Goal: Obtain resource: Download file/media

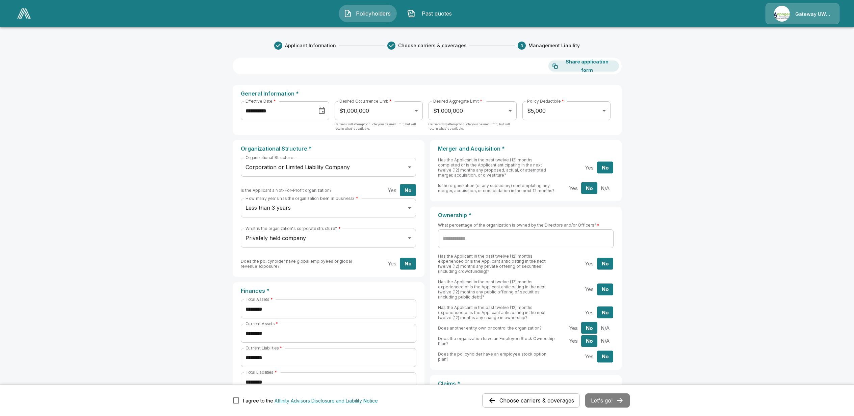
scroll to position [237, 0]
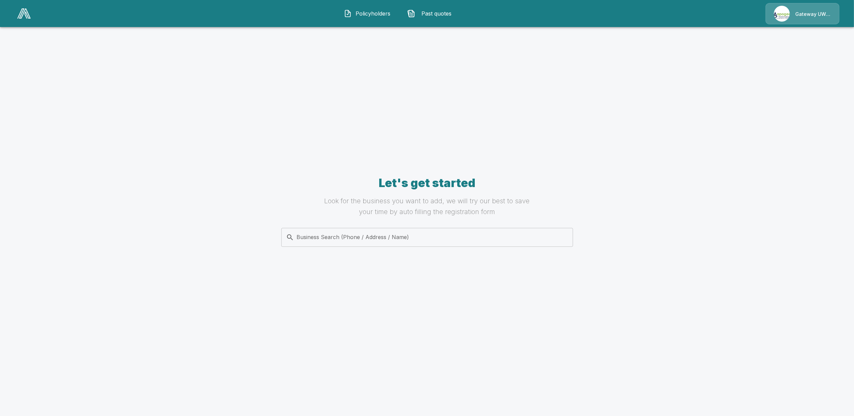
click at [438, 14] on span "Past quotes" at bounding box center [436, 13] width 37 height 8
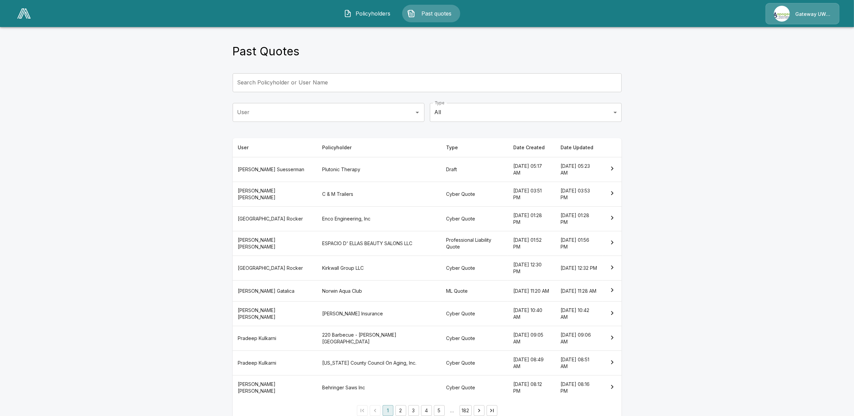
click at [252, 172] on th "Andrew Suesserman" at bounding box center [275, 169] width 84 height 25
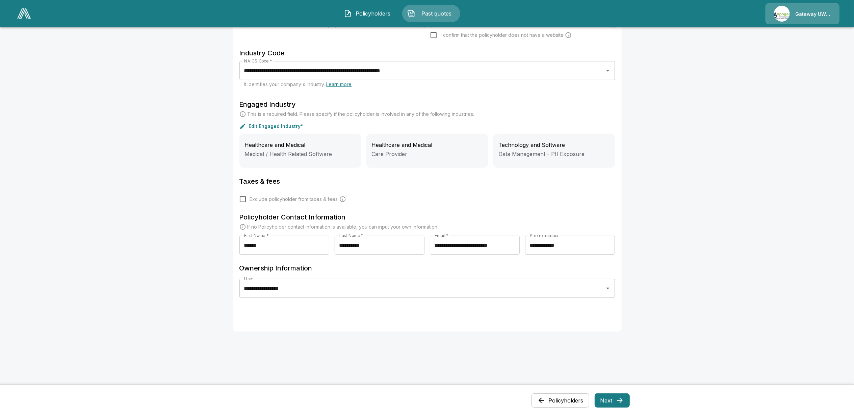
scroll to position [206, 0]
click at [615, 397] on button "Next" at bounding box center [612, 400] width 35 height 14
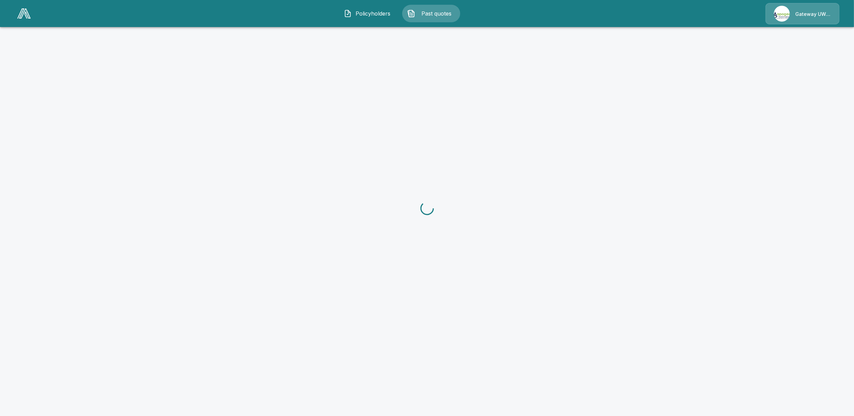
scroll to position [0, 0]
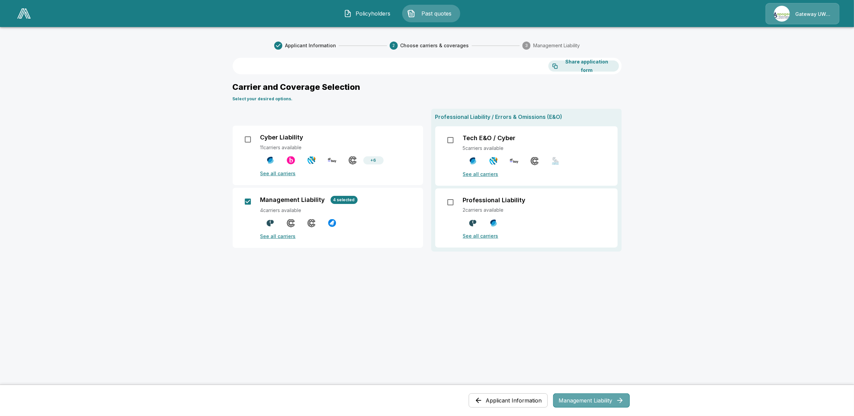
click at [603, 403] on button "Management Liability" at bounding box center [591, 400] width 77 height 14
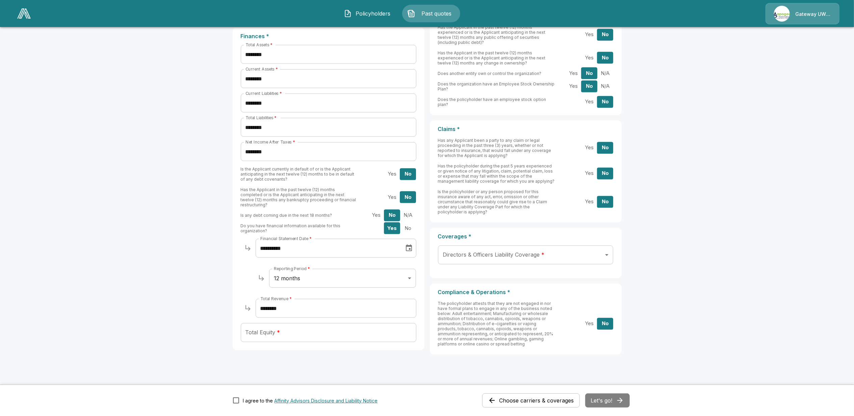
scroll to position [255, 0]
click at [273, 328] on input "Total Equity *" at bounding box center [329, 332] width 176 height 19
drag, startPoint x: 296, startPoint y: 326, endPoint x: 300, endPoint y: 321, distance: 6.5
click at [296, 325] on input "Total Equity *" at bounding box center [329, 332] width 176 height 19
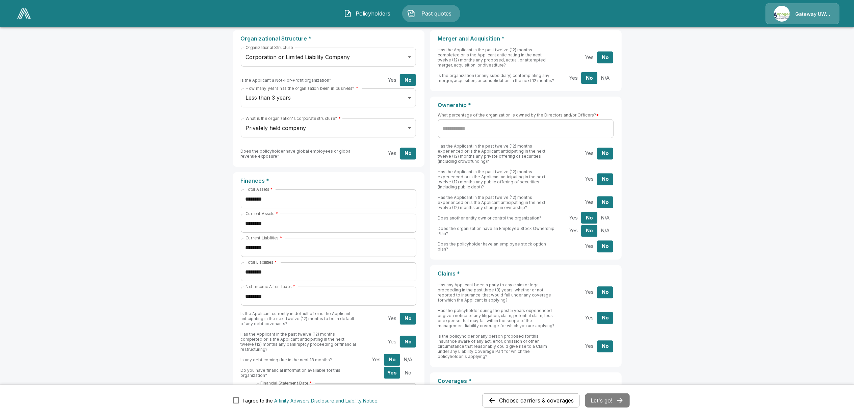
scroll to position [30, 0]
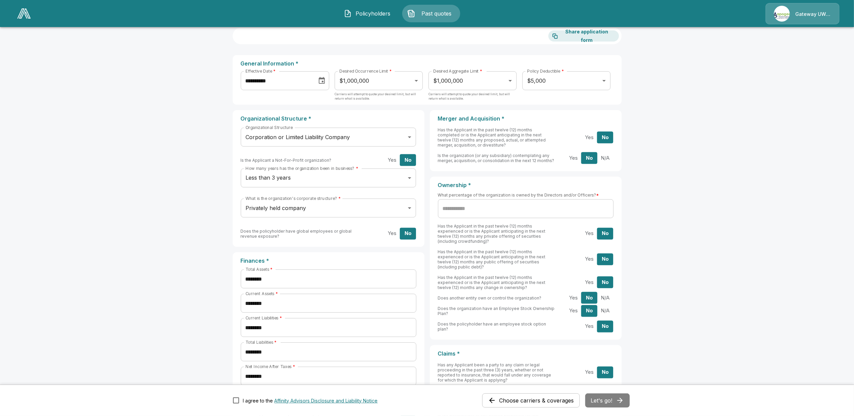
type input "**********"
click at [474, 211] on input "text" at bounding box center [526, 208] width 176 height 19
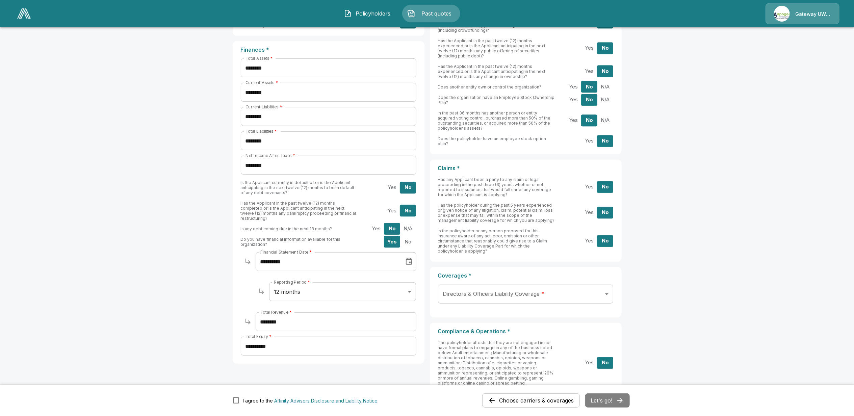
scroll to position [255, 0]
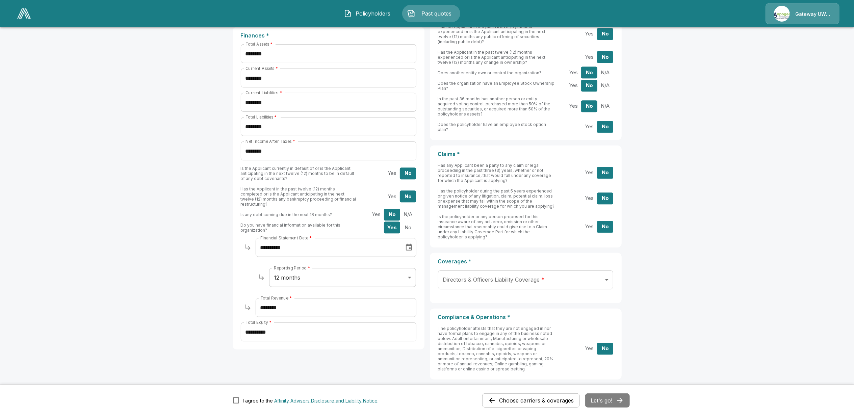
type input "***"
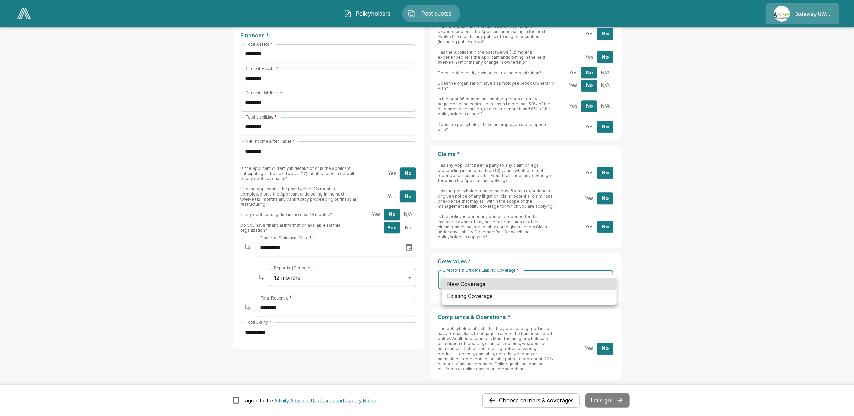
click at [488, 266] on body "**********" at bounding box center [427, 99] width 854 height 708
click at [468, 285] on li "New Coverage" at bounding box center [529, 284] width 175 height 12
type input "***"
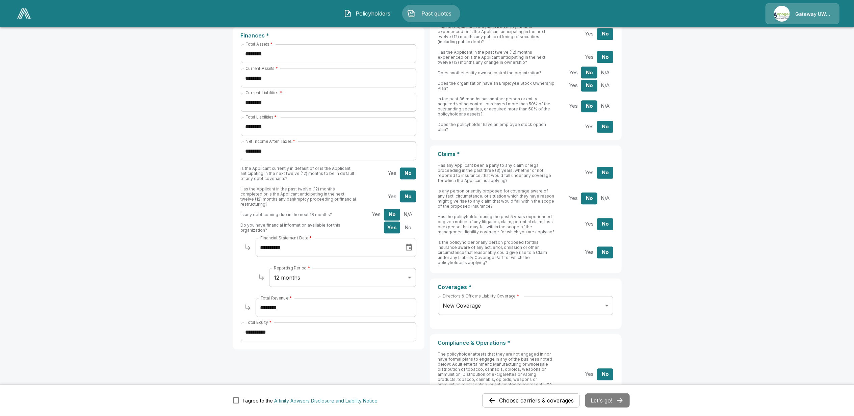
click at [693, 264] on main "**********" at bounding box center [427, 112] width 854 height 734
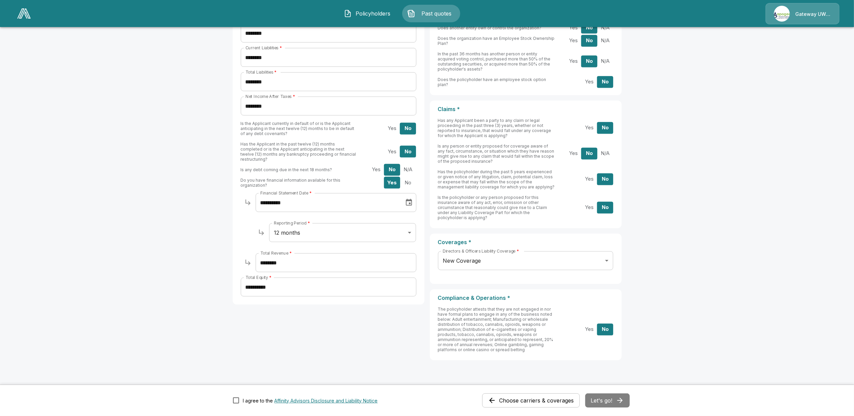
scroll to position [302, 0]
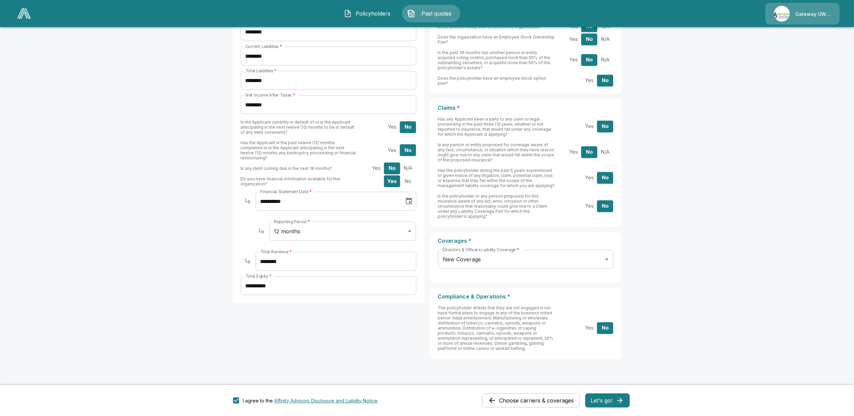
click at [610, 396] on button "Let's go!" at bounding box center [607, 400] width 45 height 14
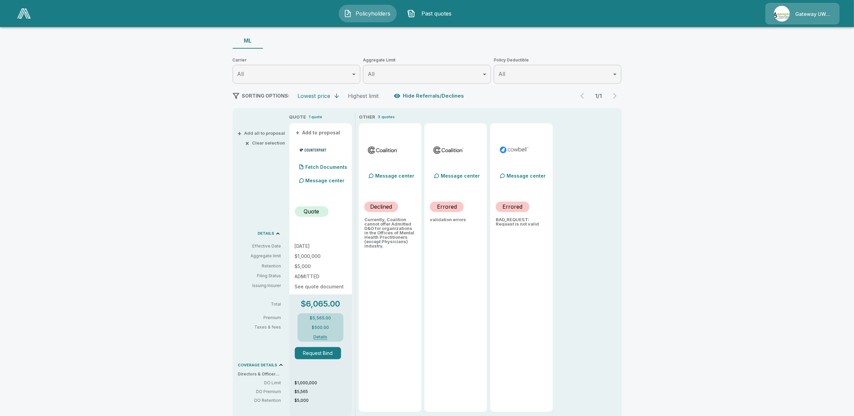
scroll to position [76, 0]
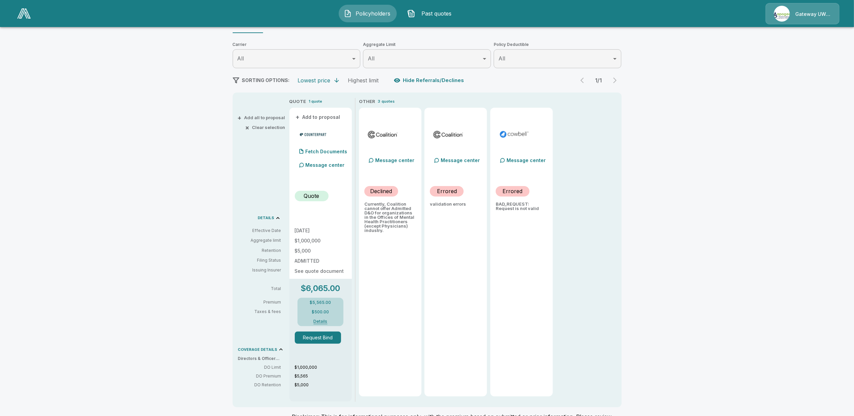
click at [152, 261] on div "Policyholders / Plutonic Therapy / Quote Quote Results Broker Name Corey MacDon…" at bounding box center [427, 209] width 854 height 506
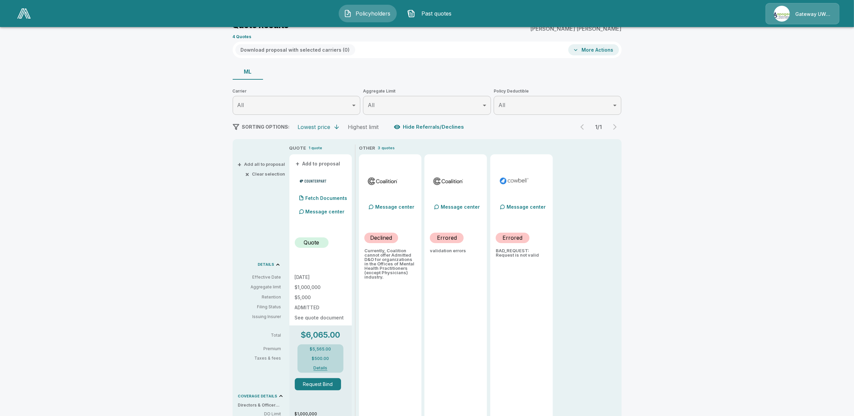
scroll to position [0, 0]
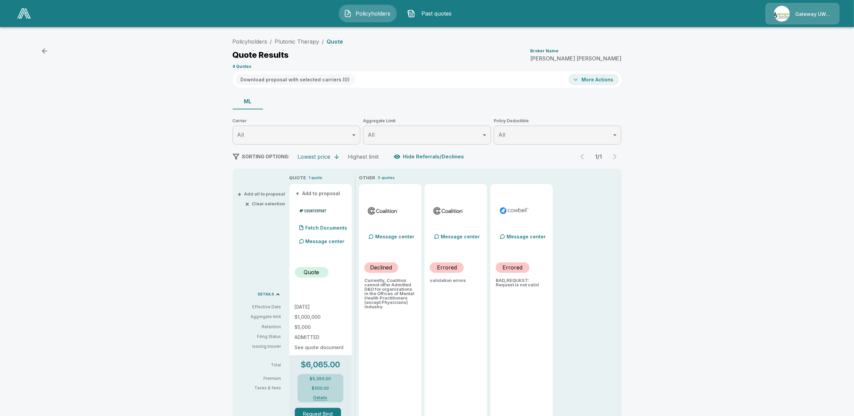
click at [146, 279] on div "Policyholders / Plutonic Therapy / Quote Quote Results Broker Name Corey MacDon…" at bounding box center [427, 285] width 854 height 506
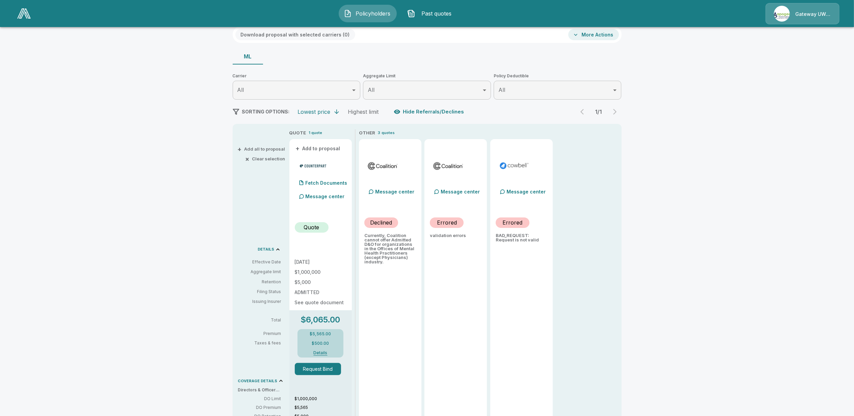
scroll to position [31, 0]
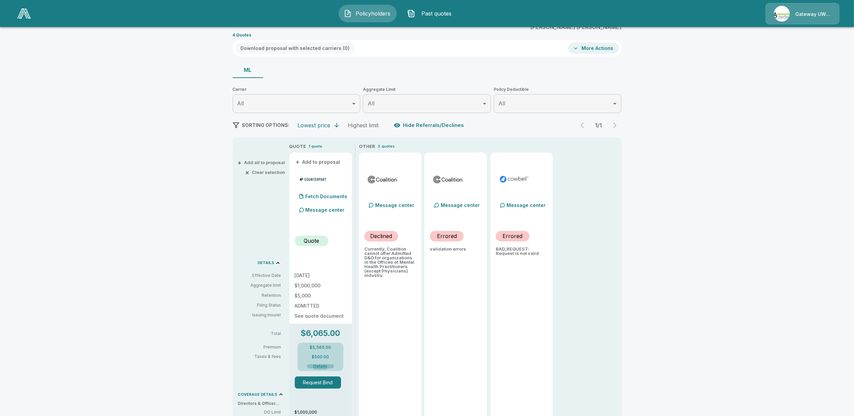
click at [322, 366] on button "Details" at bounding box center [320, 366] width 27 height 4
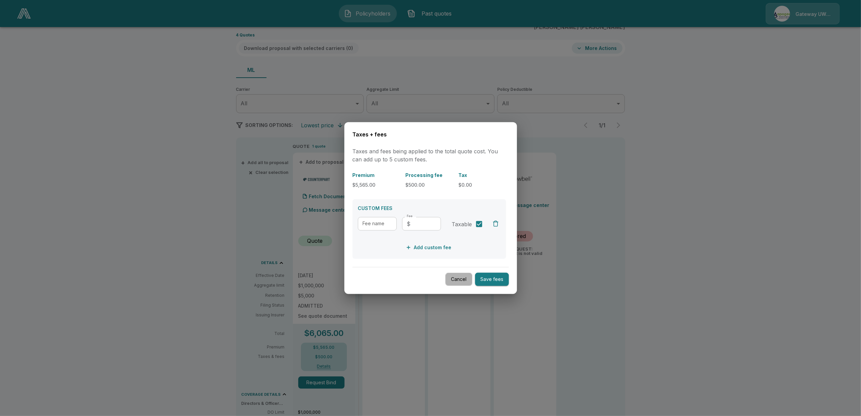
click at [456, 283] on button "Cancel" at bounding box center [458, 279] width 27 height 13
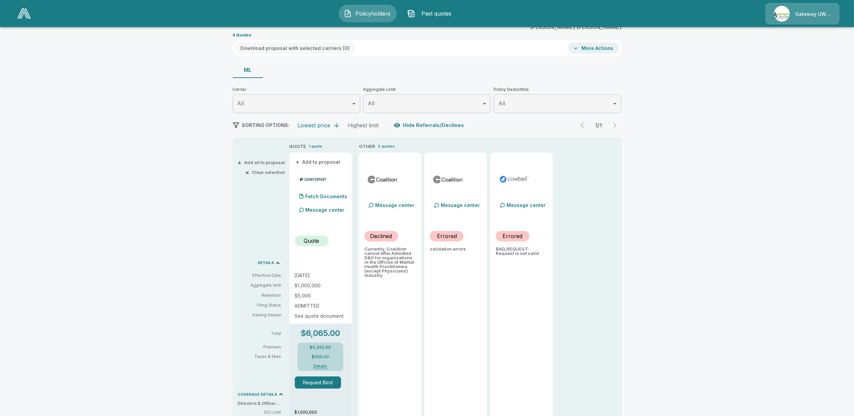
click at [151, 313] on div "Policyholders / Plutonic Therapy / Quote Quote Results Broker Name Corey MacDon…" at bounding box center [427, 254] width 854 height 506
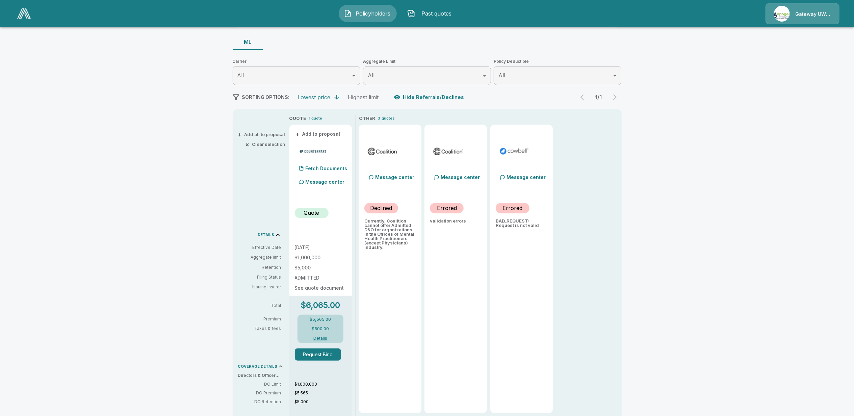
scroll to position [45, 0]
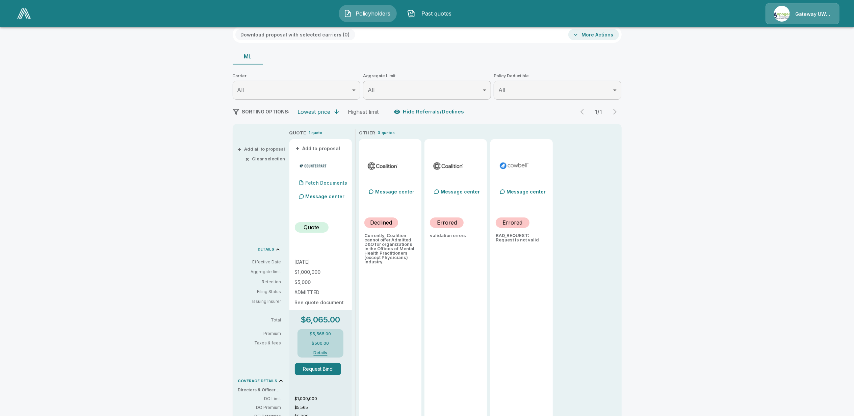
click at [324, 181] on p "Fetch Documents" at bounding box center [327, 183] width 42 height 5
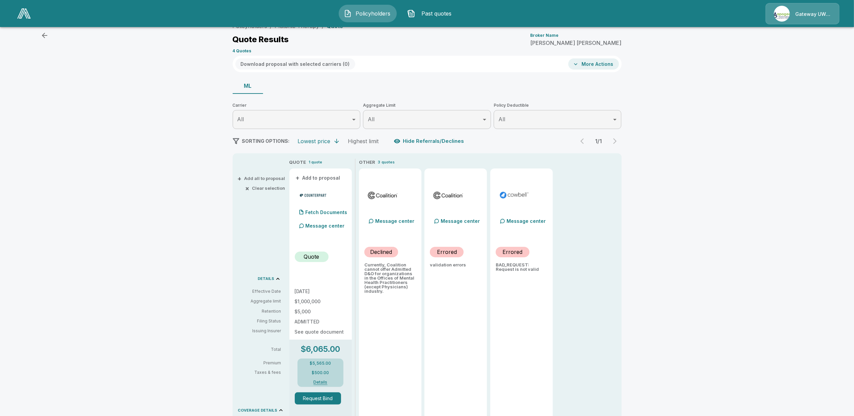
scroll to position [0, 0]
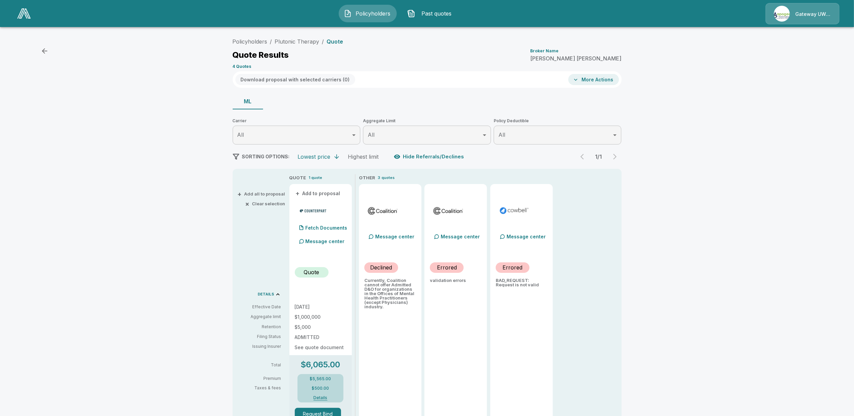
click at [592, 73] on div "Download proposal with selected carriers ( 0 ) More Actions" at bounding box center [427, 79] width 389 height 17
click at [594, 80] on button "More Actions" at bounding box center [593, 79] width 51 height 11
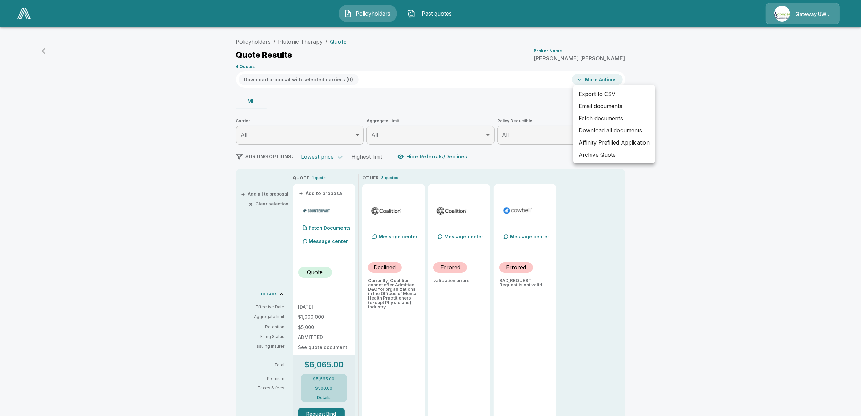
click at [594, 116] on li "Fetch documents" at bounding box center [614, 118] width 82 height 12
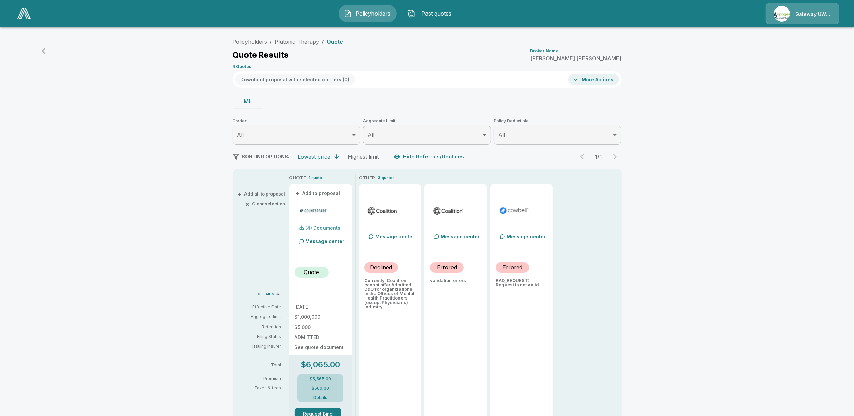
click at [328, 226] on p "(4) Documents" at bounding box center [323, 228] width 35 height 5
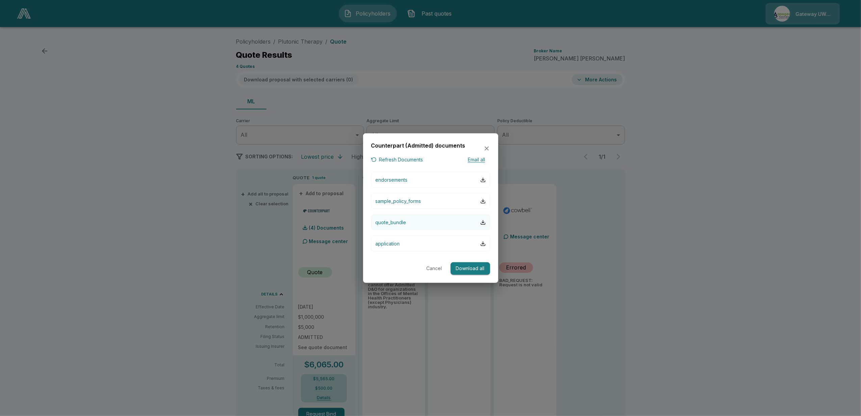
click at [431, 222] on button "quote_bundle" at bounding box center [430, 222] width 119 height 16
click at [403, 249] on button "application" at bounding box center [430, 244] width 119 height 16
click at [400, 243] on button "application" at bounding box center [430, 244] width 119 height 16
click at [485, 146] on icon "button" at bounding box center [486, 148] width 7 height 7
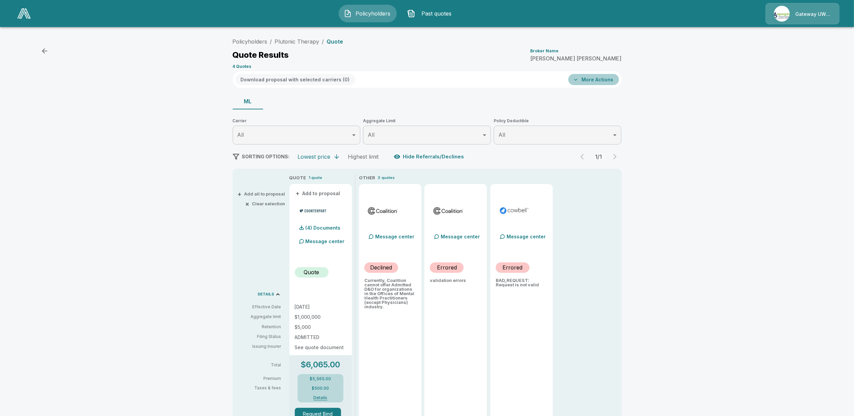
click at [596, 75] on button "More Actions" at bounding box center [593, 79] width 51 height 11
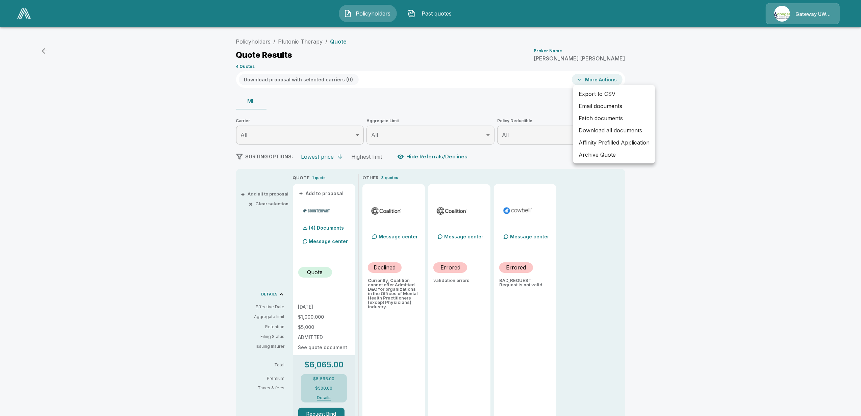
click at [593, 116] on li "Fetch documents" at bounding box center [614, 118] width 82 height 12
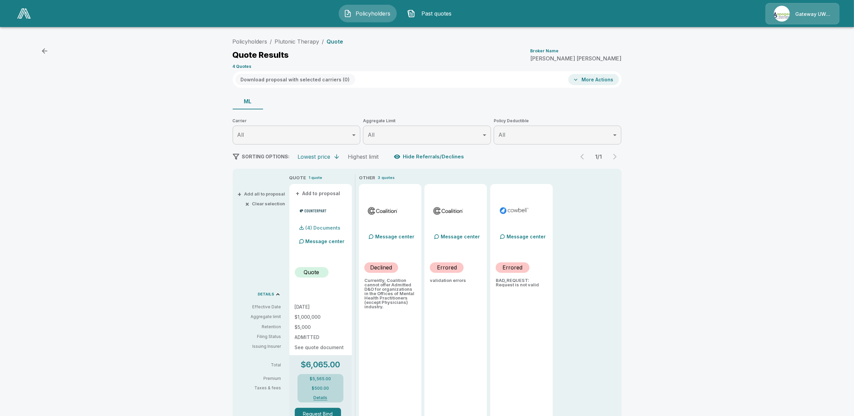
click at [324, 229] on p "(4) Documents" at bounding box center [323, 228] width 35 height 5
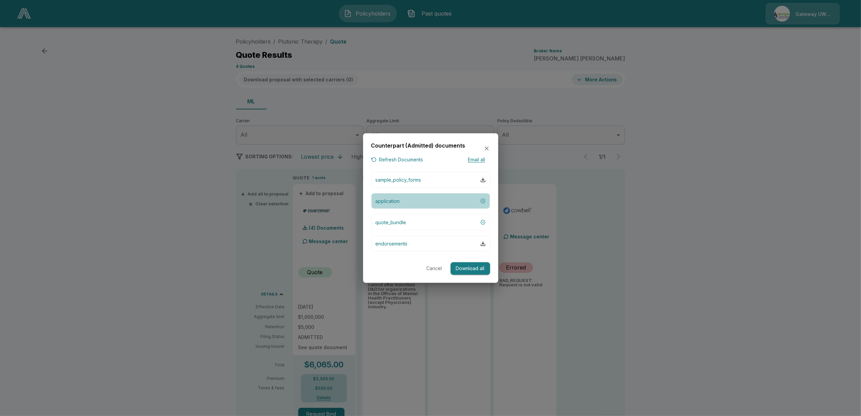
click at [400, 199] on button "application" at bounding box center [430, 201] width 119 height 16
click at [484, 149] on icon "button" at bounding box center [486, 148] width 7 height 7
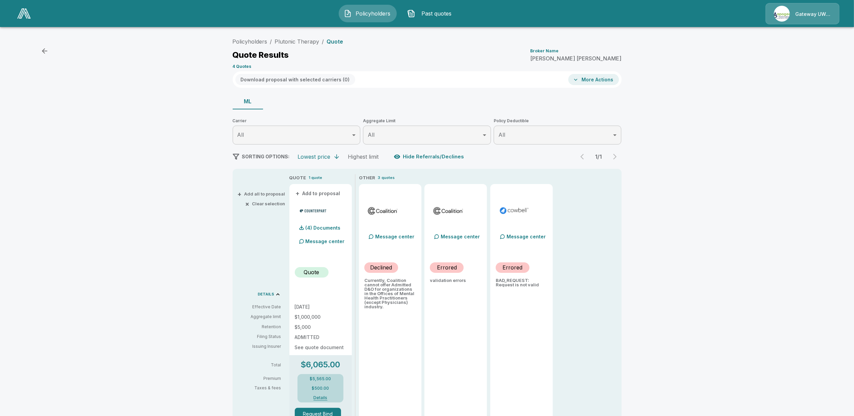
click at [684, 242] on div "Policyholders / Plutonic Therapy / Quote Quote Results Broker Name [PERSON_NAME…" at bounding box center [427, 285] width 854 height 506
click at [594, 78] on button "More Actions" at bounding box center [593, 79] width 51 height 11
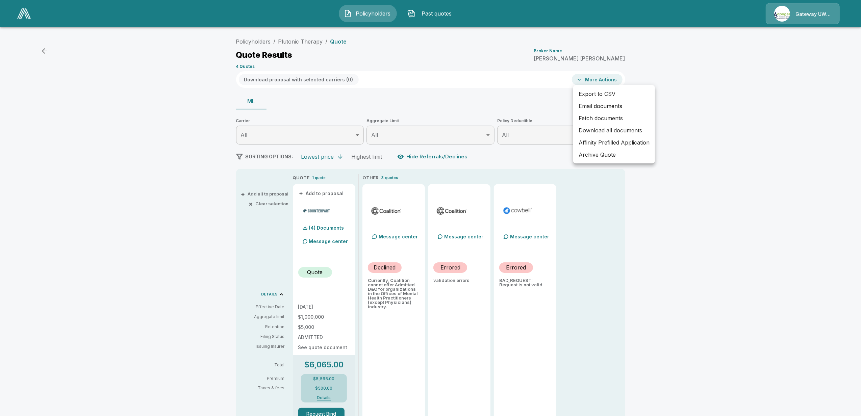
click at [590, 104] on li "Email documents" at bounding box center [614, 106] width 82 height 12
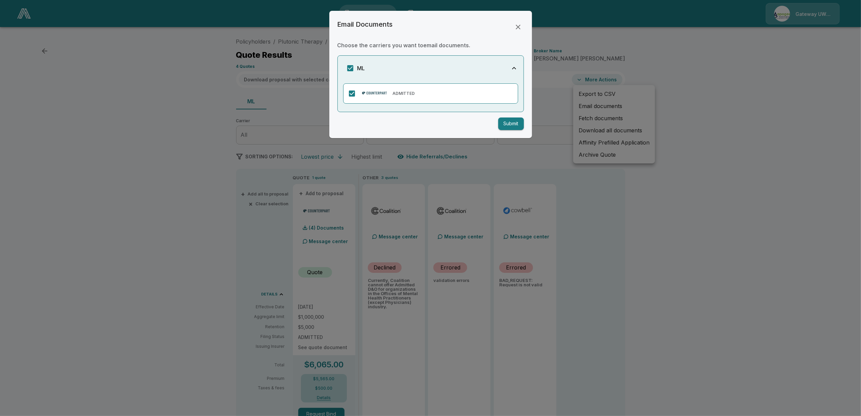
click at [509, 125] on button "Submit" at bounding box center [511, 124] width 26 height 12
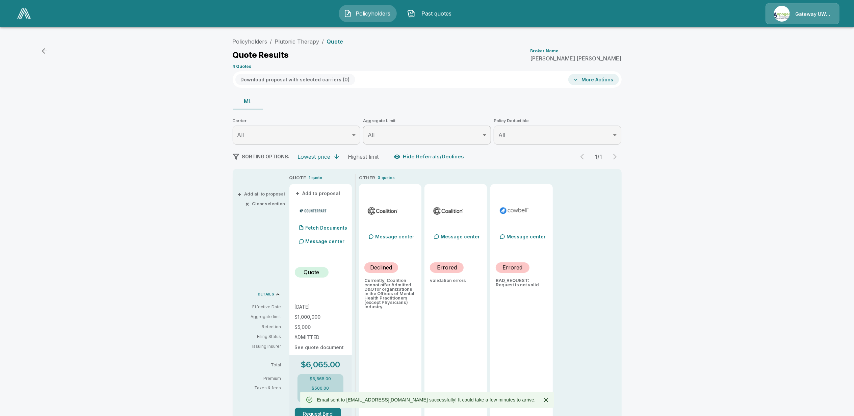
click at [602, 78] on button "More Actions" at bounding box center [593, 79] width 51 height 11
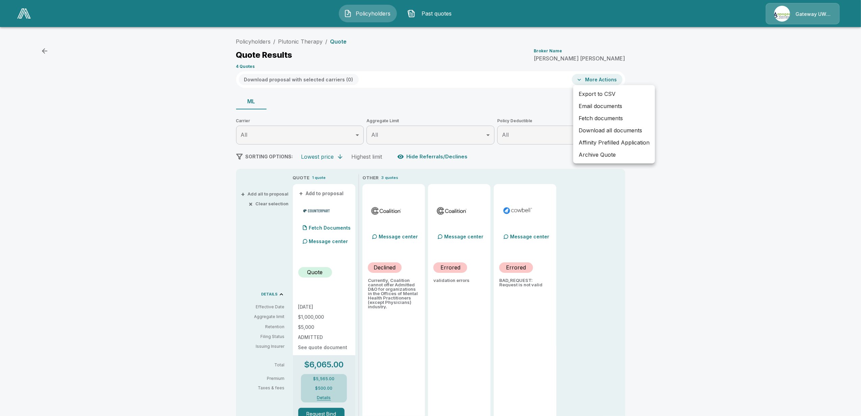
click at [612, 142] on li "Affinity Prefilled Application" at bounding box center [614, 142] width 82 height 12
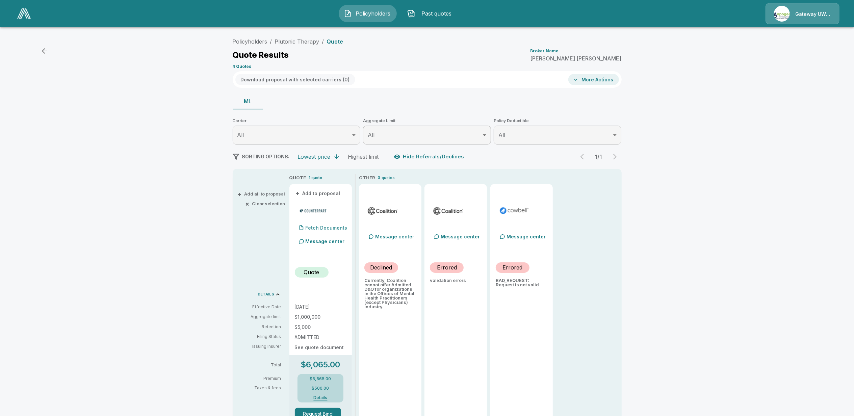
click at [322, 227] on p "Fetch Documents" at bounding box center [327, 228] width 42 height 5
click at [322, 245] on div "Message center" at bounding box center [323, 242] width 48 height 14
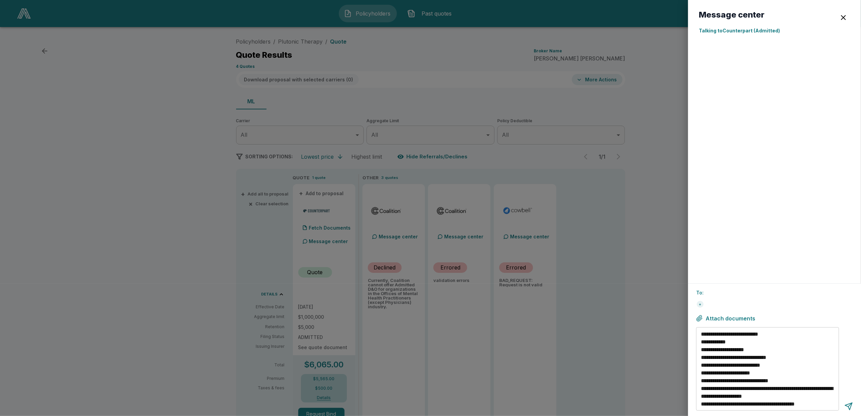
click at [707, 303] on div "+" at bounding box center [774, 304] width 157 height 11
click at [700, 306] on div "+" at bounding box center [700, 304] width 7 height 7
click at [723, 304] on input "text" at bounding box center [719, 302] width 46 height 5
click at [662, 291] on div at bounding box center [430, 208] width 861 height 416
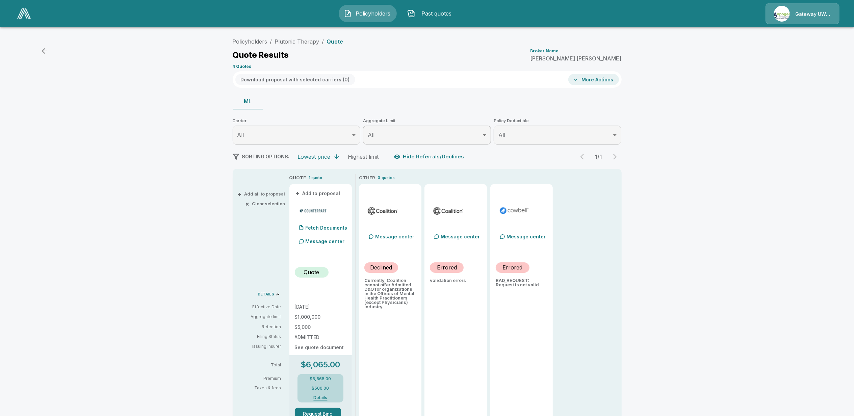
click at [322, 239] on p "Message center" at bounding box center [325, 241] width 39 height 7
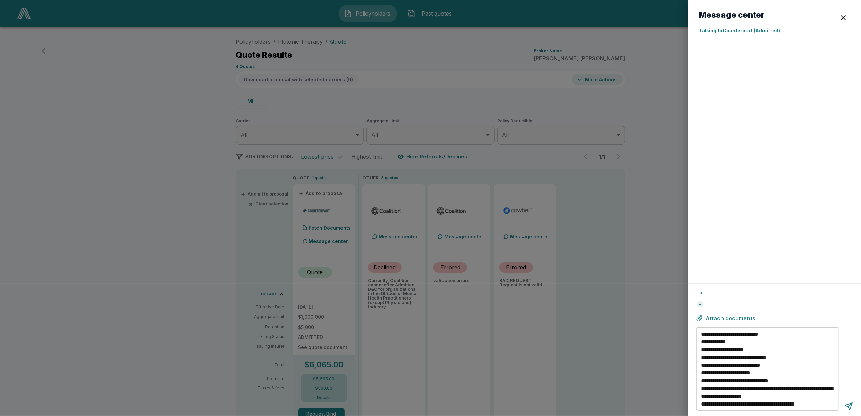
click at [740, 343] on textarea "**********" at bounding box center [768, 369] width 135 height 78
click at [715, 270] on div at bounding box center [774, 156] width 151 height 233
click at [698, 300] on div "+" at bounding box center [700, 304] width 8 height 8
click at [797, 306] on div "​" at bounding box center [774, 303] width 157 height 14
click at [701, 334] on textarea "**********" at bounding box center [768, 369] width 135 height 78
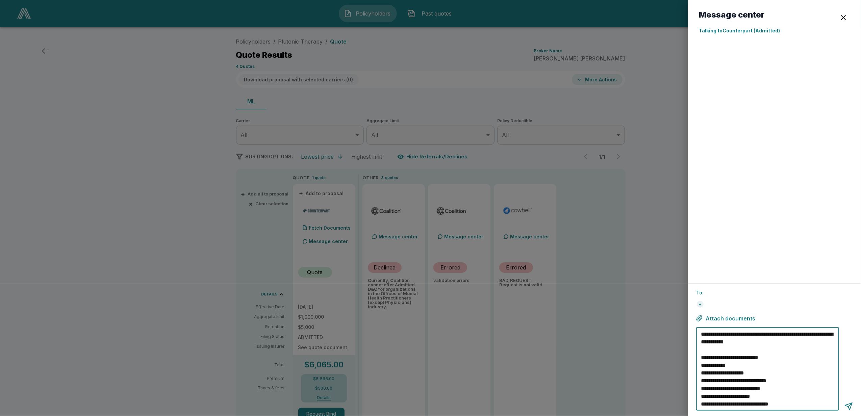
click at [775, 342] on textarea "**********" at bounding box center [768, 369] width 135 height 78
type textarea "**********"
click at [848, 406] on div at bounding box center [848, 406] width 8 height 8
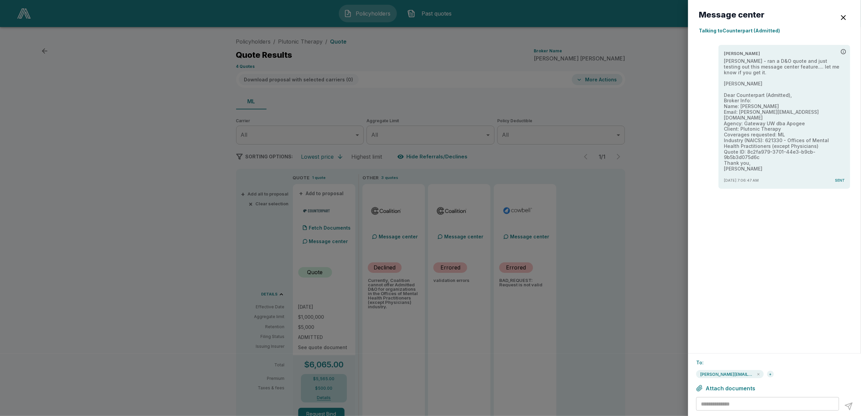
click at [771, 375] on div "+" at bounding box center [770, 374] width 7 height 7
click at [799, 373] on input "text" at bounding box center [789, 372] width 46 height 5
type input "**********"
click at [759, 373] on div "coreym@apogeeinsgroup.com" at bounding box center [759, 373] width 4 height 4
click at [725, 408] on div "* ​" at bounding box center [767, 404] width 143 height 14
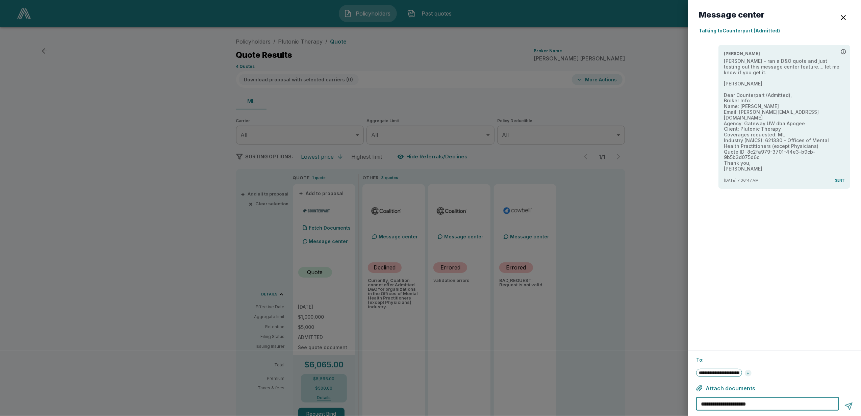
type textarea "**********"
click at [848, 407] on div at bounding box center [848, 406] width 8 height 8
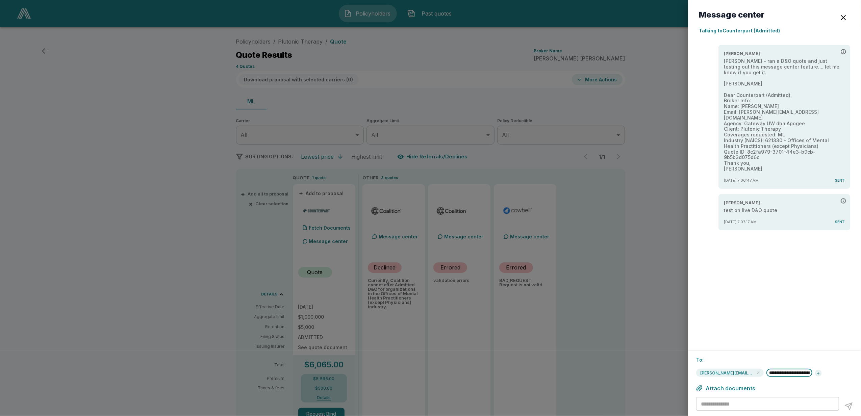
click at [811, 372] on input "**********" at bounding box center [789, 372] width 46 height 5
click at [809, 381] on div "**********" at bounding box center [774, 384] width 173 height 66
drag, startPoint x: 803, startPoint y: 376, endPoint x: 814, endPoint y: 383, distance: 13.1
click at [814, 383] on div "**********" at bounding box center [774, 384] width 173 height 66
click at [822, 372] on div "+" at bounding box center [818, 373] width 7 height 7
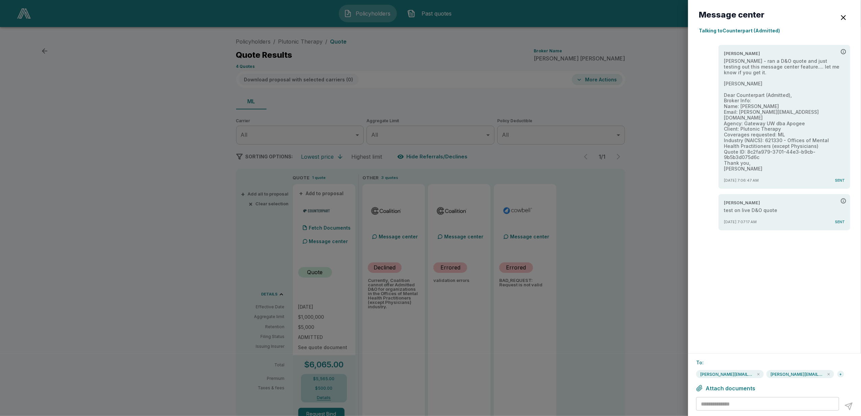
click at [709, 361] on p "To:" at bounding box center [774, 362] width 157 height 7
click at [699, 361] on p "To:" at bounding box center [774, 362] width 157 height 7
click at [843, 376] on div "+" at bounding box center [840, 374] width 7 height 7
click at [724, 370] on input "text" at bounding box center [719, 372] width 46 height 5
type input "**********"
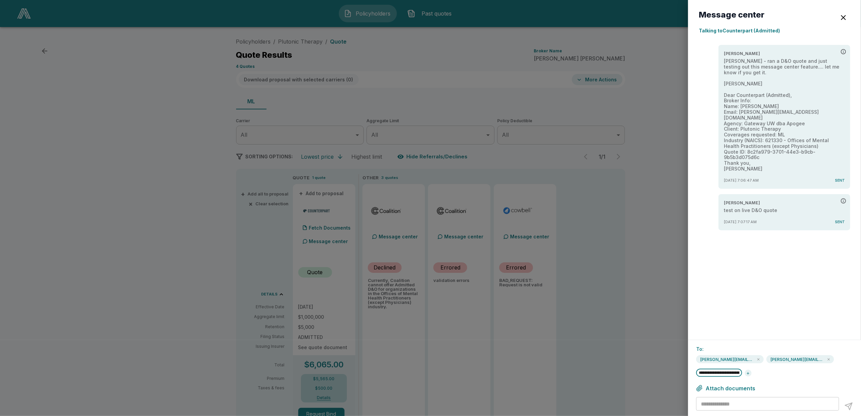
click at [789, 374] on div "**********" at bounding box center [774, 367] width 157 height 24
click at [751, 373] on div "+" at bounding box center [748, 373] width 7 height 7
click at [759, 376] on div "andrewsuesserman@gmail.com" at bounding box center [759, 376] width 4 height 4
click at [759, 373] on div "coreym@apogeeinsgroup.com" at bounding box center [759, 374] width 4 height 4
click at [734, 405] on textarea at bounding box center [768, 404] width 135 height 8
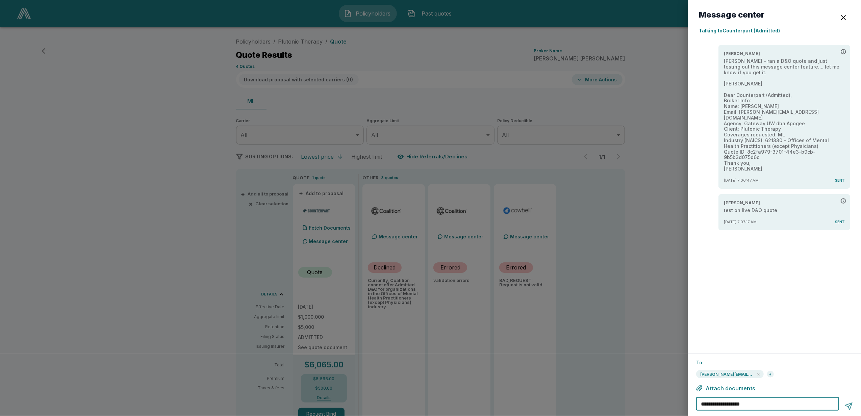
type textarea "**********"
click at [847, 408] on div at bounding box center [848, 406] width 8 height 8
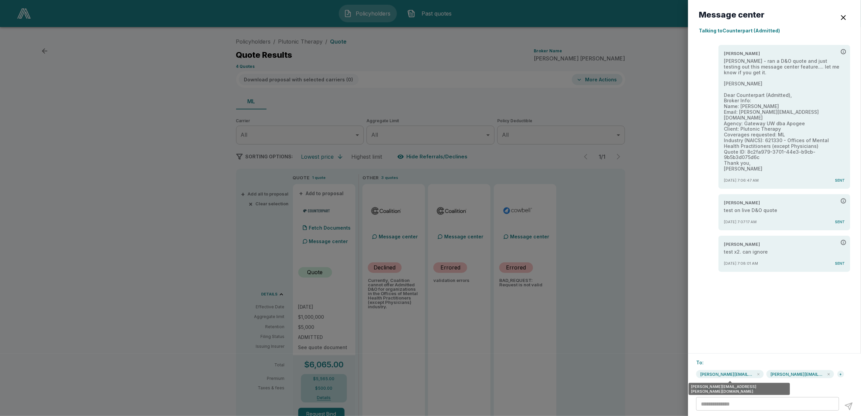
click at [759, 375] on div "andrew.suesserman@affinity-advisors.com" at bounding box center [759, 374] width 4 height 4
click at [621, 261] on div at bounding box center [430, 208] width 861 height 416
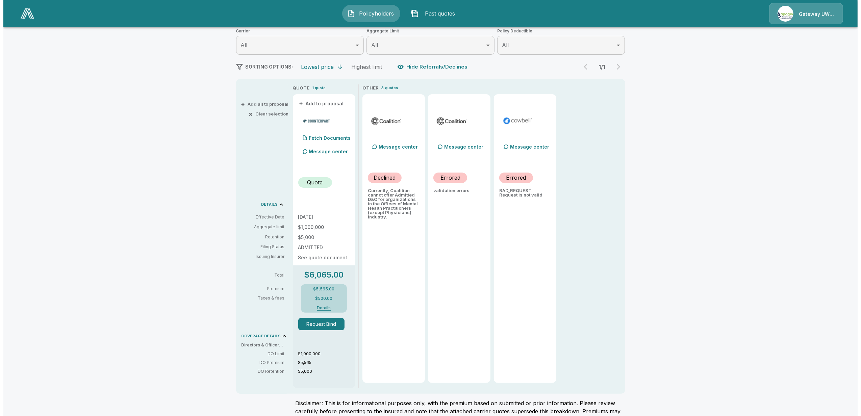
scroll to position [76, 0]
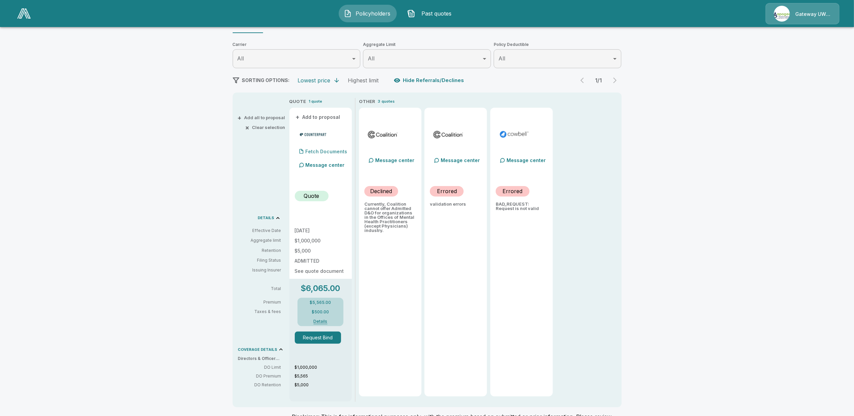
click at [334, 151] on p "Fetch Documents" at bounding box center [327, 151] width 42 height 5
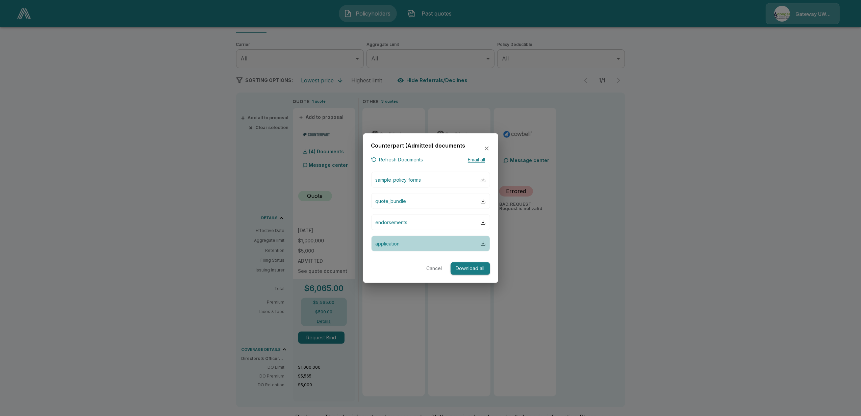
click at [396, 244] on p "application" at bounding box center [388, 243] width 24 height 7
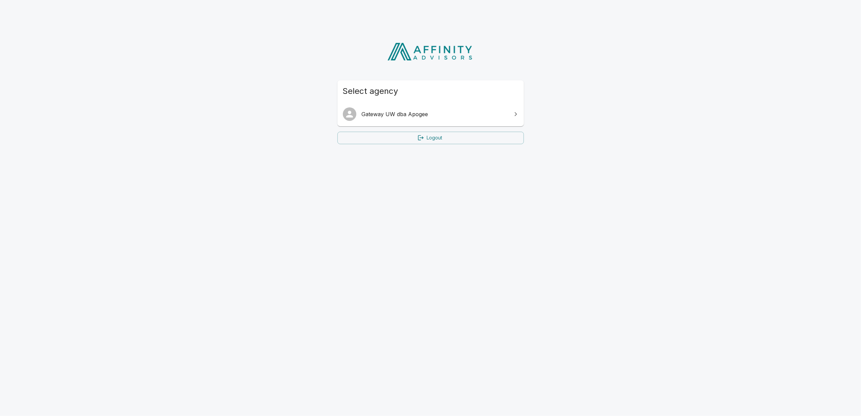
click at [390, 111] on span "Gateway UW dba Apogee" at bounding box center [435, 114] width 146 height 8
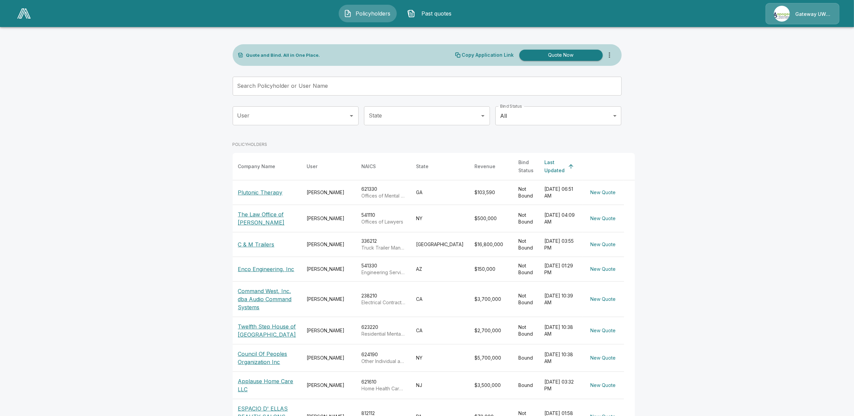
click at [257, 190] on p "Plutonic Therapy" at bounding box center [260, 192] width 45 height 8
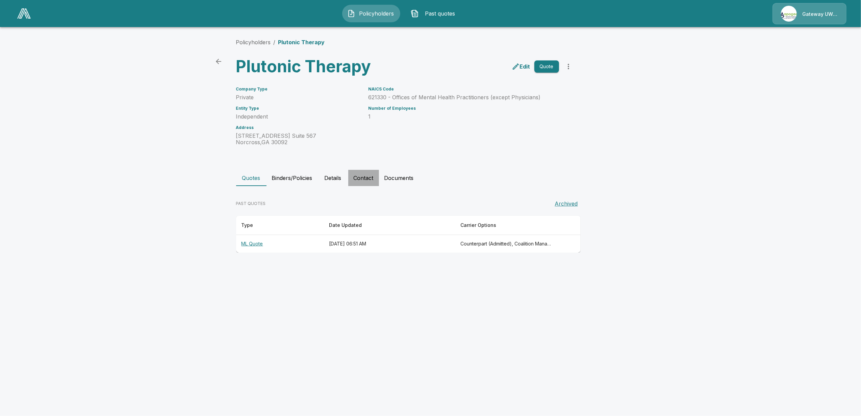
click at [364, 179] on button "Contact" at bounding box center [363, 178] width 31 height 16
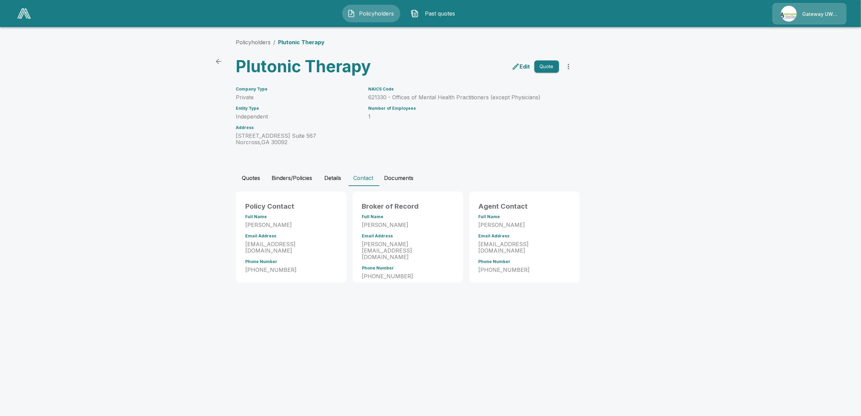
click at [528, 65] on p "Edit" at bounding box center [525, 66] width 10 height 8
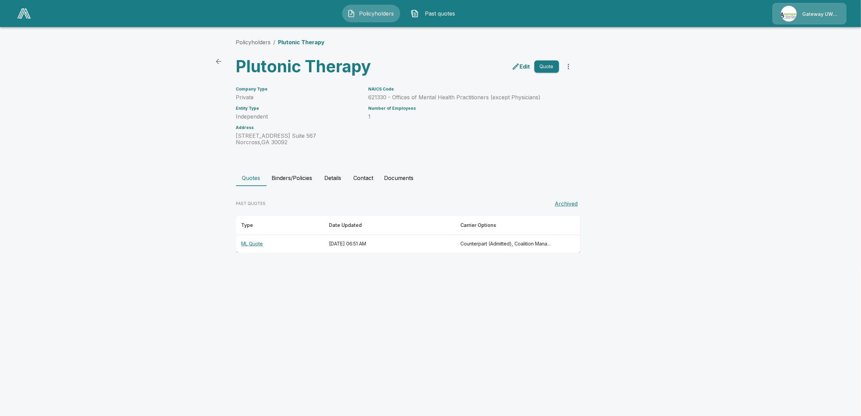
click at [524, 68] on p "Edit" at bounding box center [525, 66] width 10 height 8
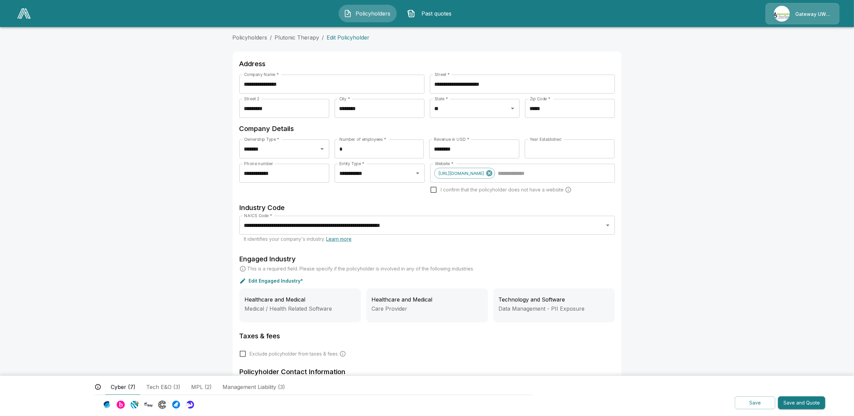
click at [258, 390] on span "Management Liability (3)" at bounding box center [254, 387] width 62 height 8
click at [113, 387] on span "Cyber (7)" at bounding box center [123, 387] width 25 height 8
click at [162, 387] on span "Tech E&O (3)" at bounding box center [163, 387] width 34 height 8
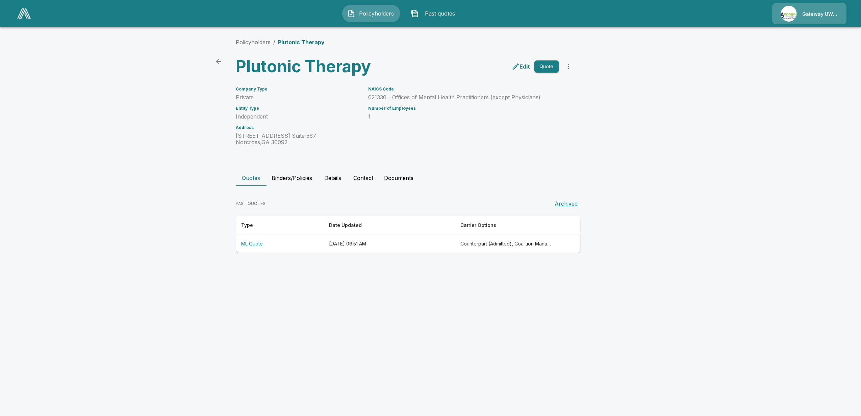
click at [249, 243] on th "ML Quote" at bounding box center [279, 244] width 87 height 18
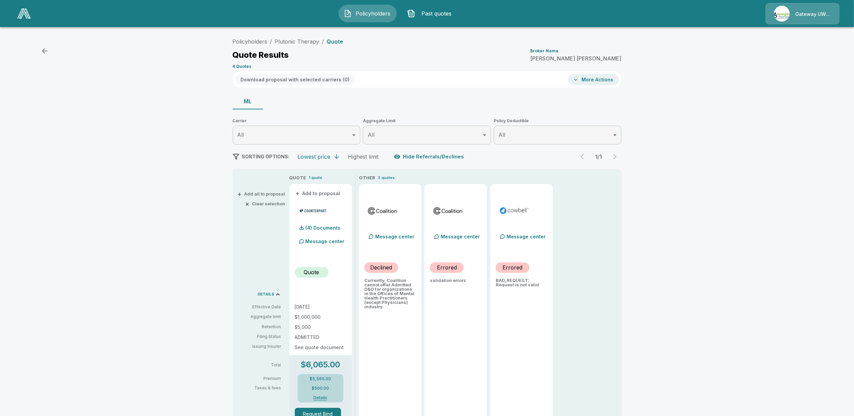
click at [95, 274] on div "Policyholders / Plutonic Therapy / Quote Quote Results Broker Name [PERSON_NAME…" at bounding box center [427, 285] width 854 height 506
